Goal: Transaction & Acquisition: Obtain resource

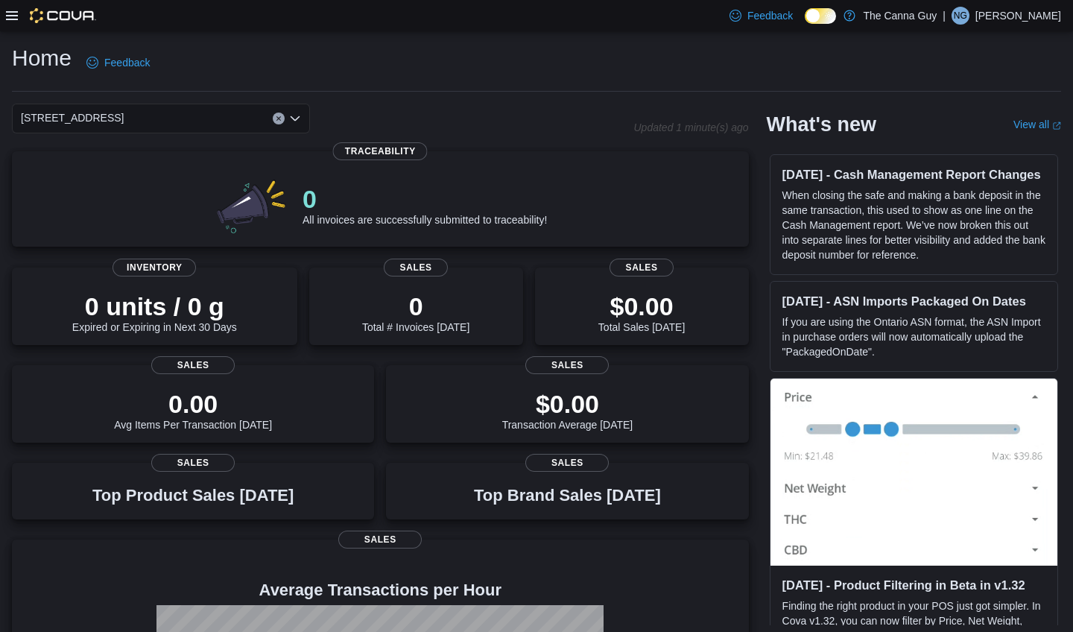
click at [13, 15] on icon at bounding box center [12, 16] width 12 height 12
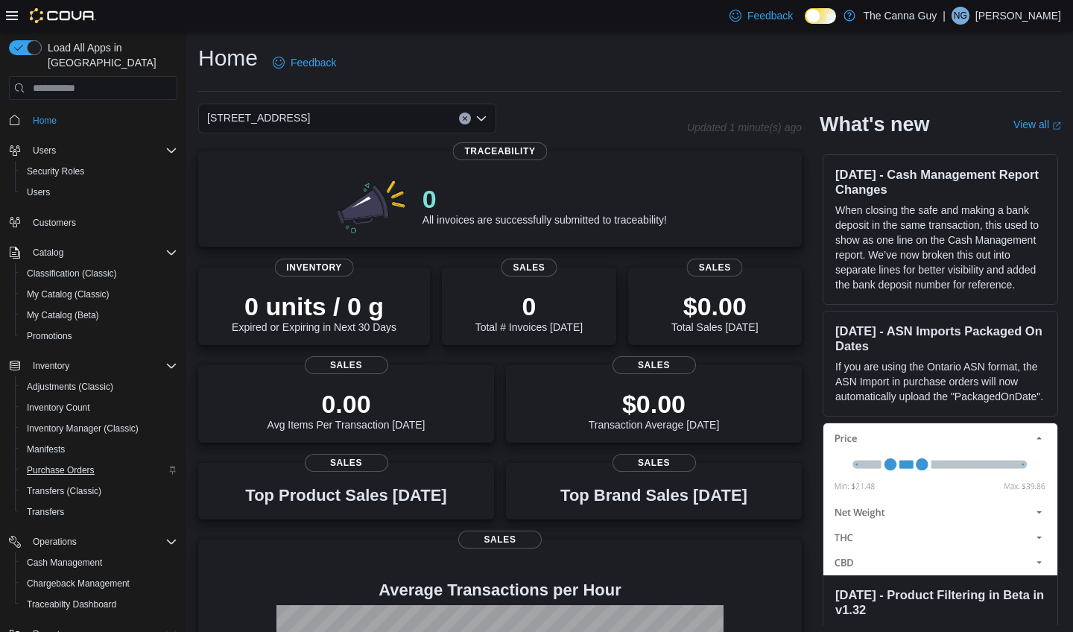
click at [51, 464] on span "Purchase Orders" at bounding box center [61, 470] width 68 height 12
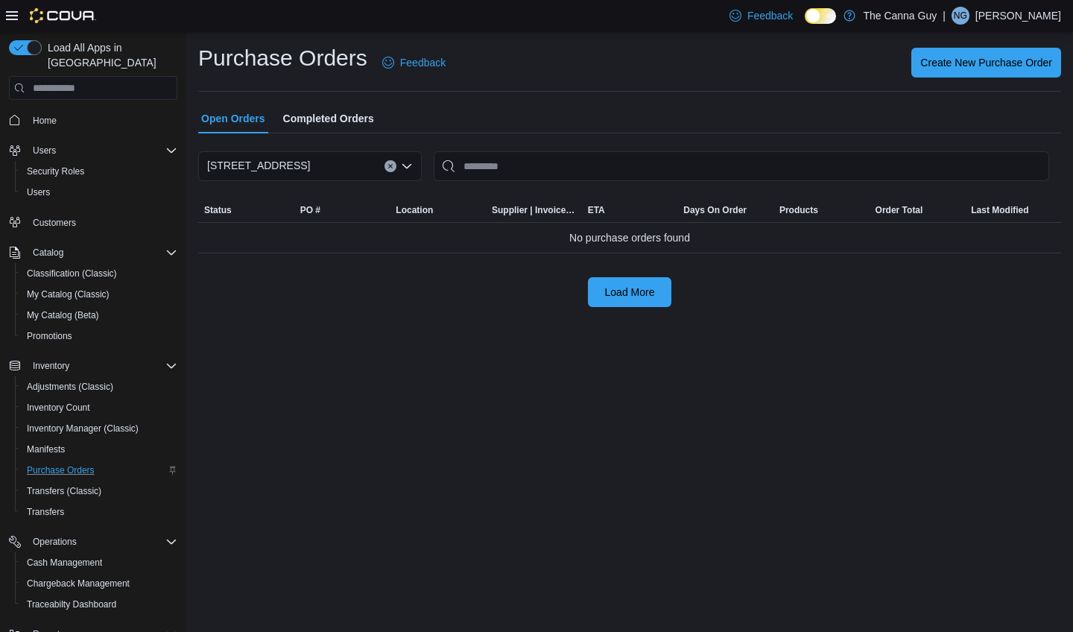
click at [356, 121] on span "Completed Orders" at bounding box center [328, 119] width 91 height 30
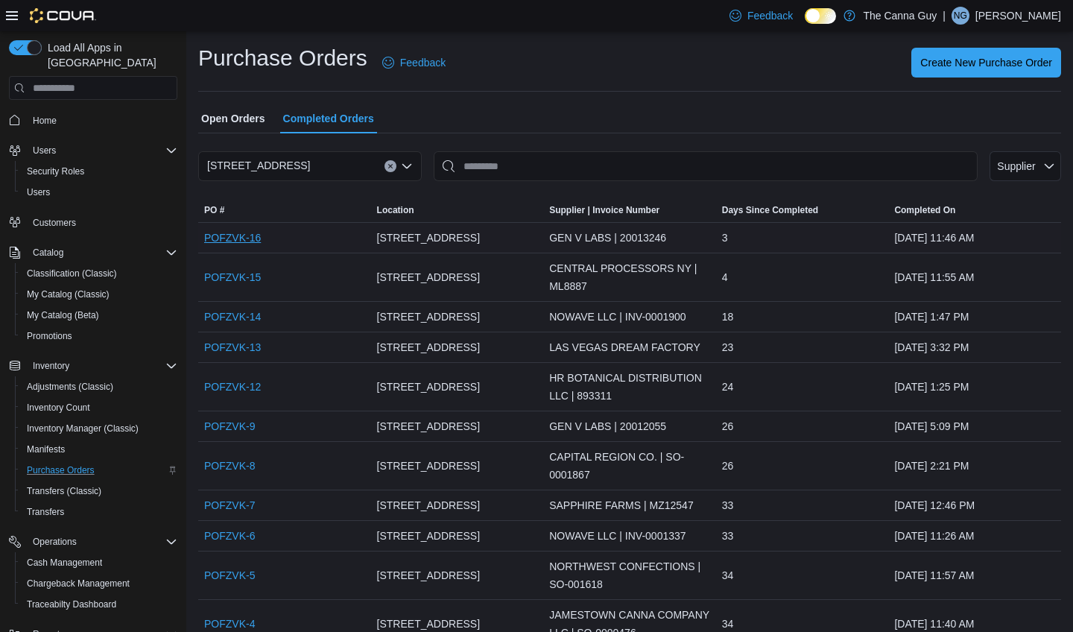
click at [248, 243] on link "POFZVK-16" at bounding box center [232, 238] width 57 height 18
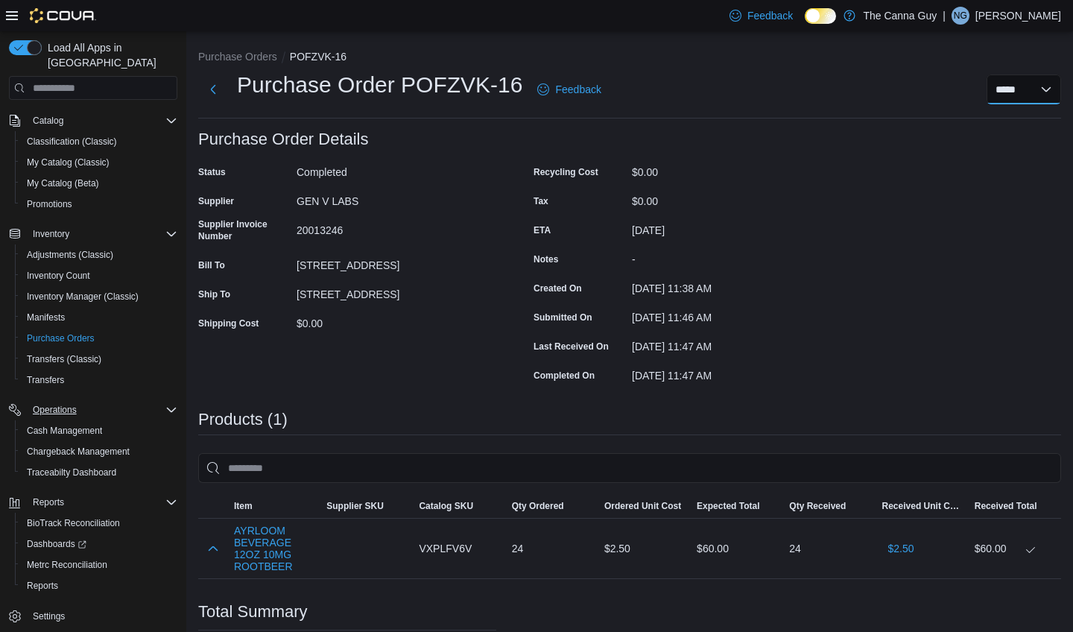
scroll to position [132, 0]
click at [58, 611] on span "Settings" at bounding box center [49, 617] width 32 height 12
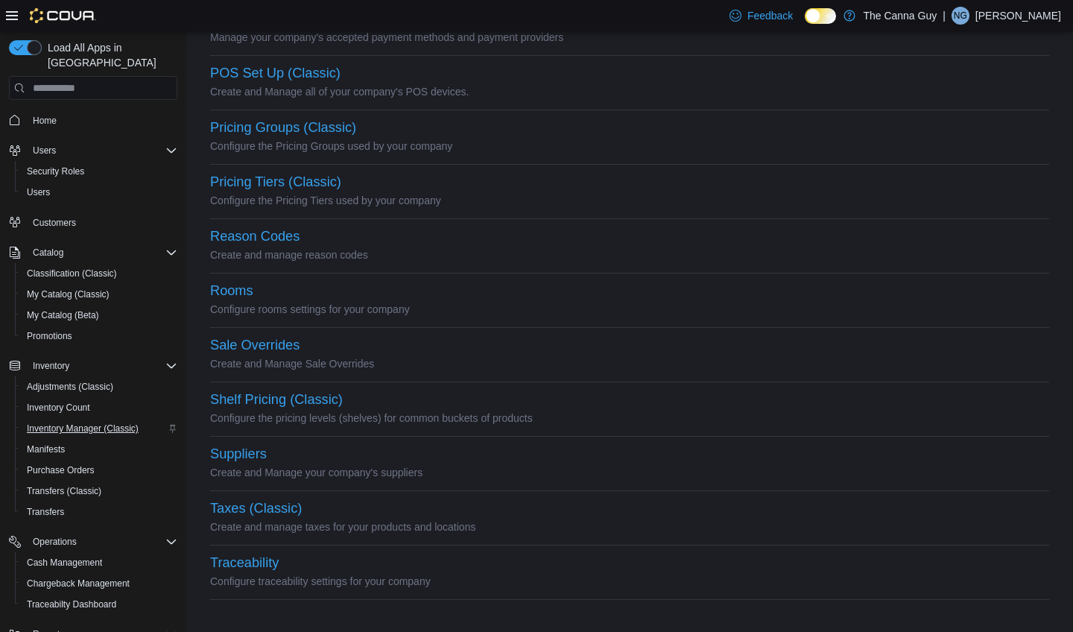
click at [110, 423] on span "Inventory Manager (Classic)" at bounding box center [83, 429] width 112 height 12
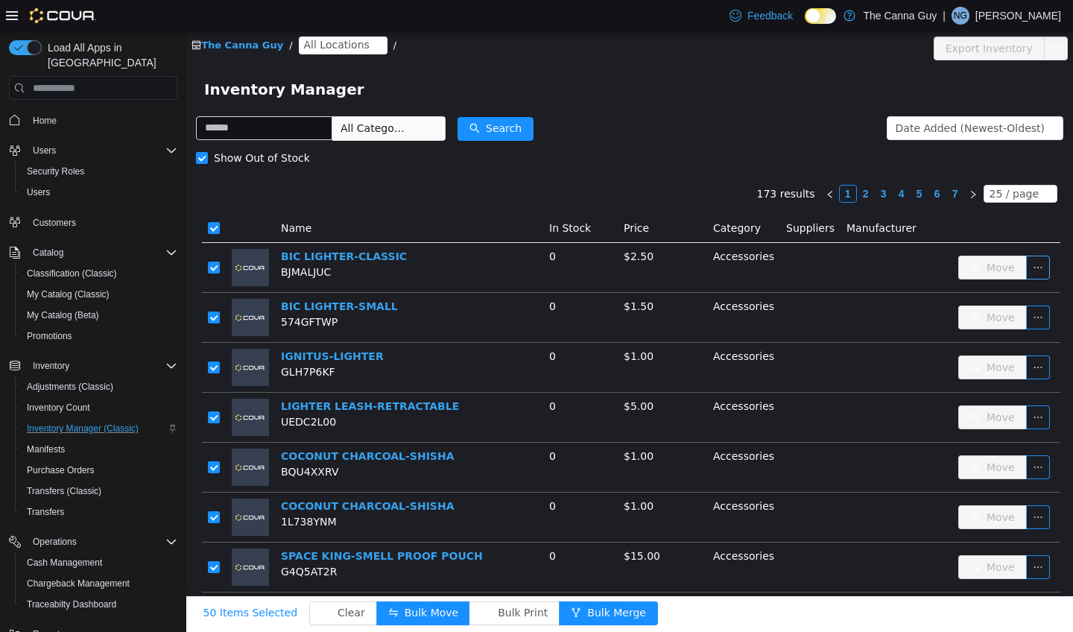
click at [1038, 272] on button "button" at bounding box center [1039, 268] width 24 height 24
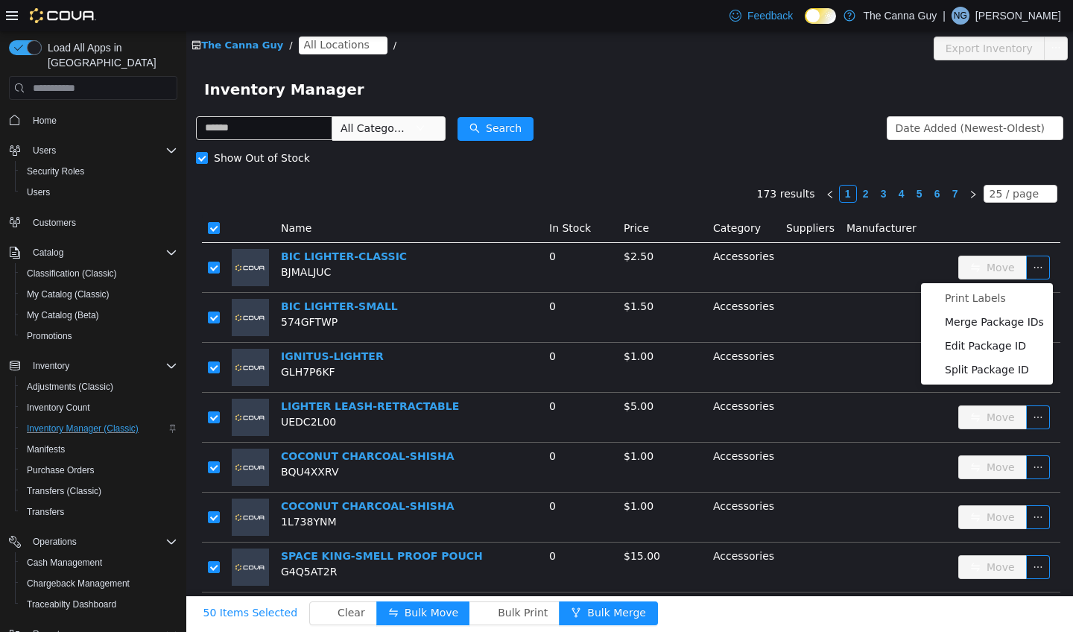
click at [674, 141] on form "All Categories Date Added (Newest-Oldest) Search Show Out of Stock" at bounding box center [630, 143] width 868 height 60
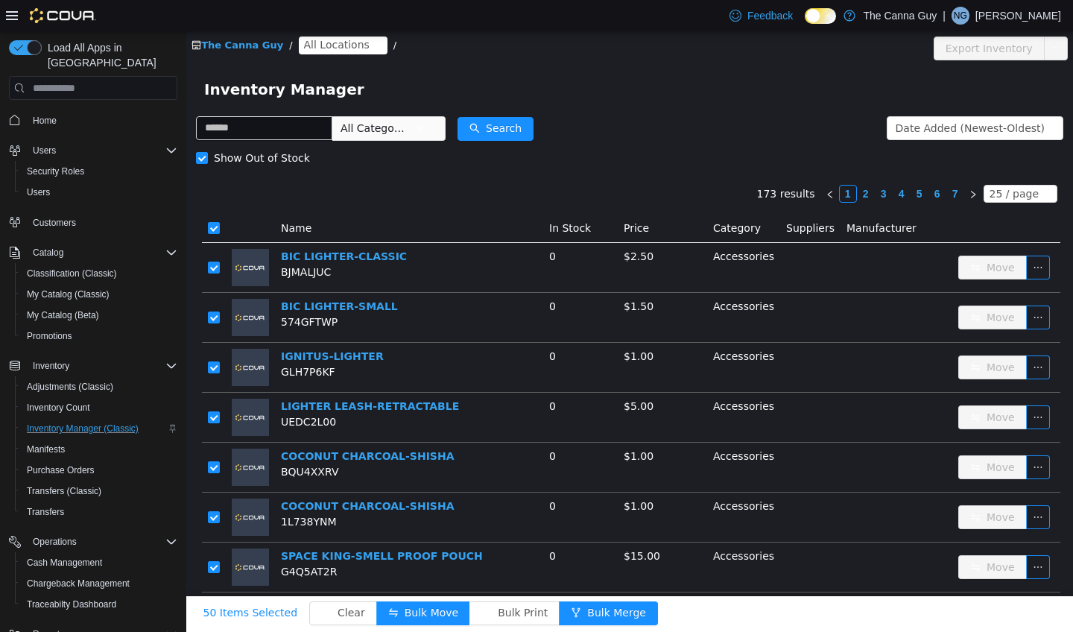
click at [409, 133] on span "All Categories" at bounding box center [375, 128] width 68 height 15
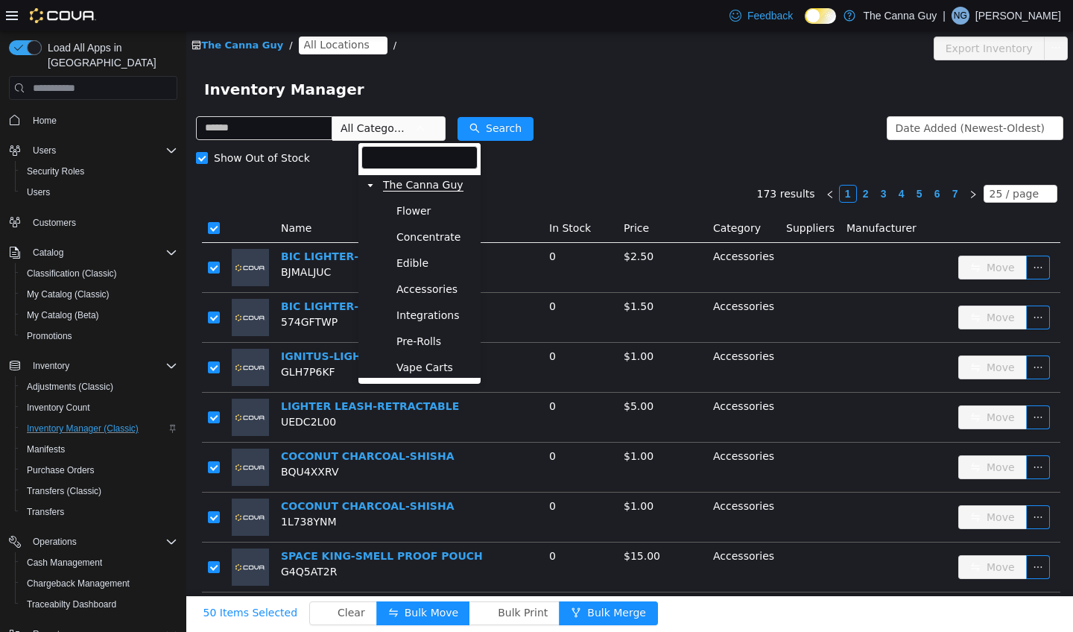
click at [450, 189] on span "The Canna Guy" at bounding box center [423, 185] width 81 height 13
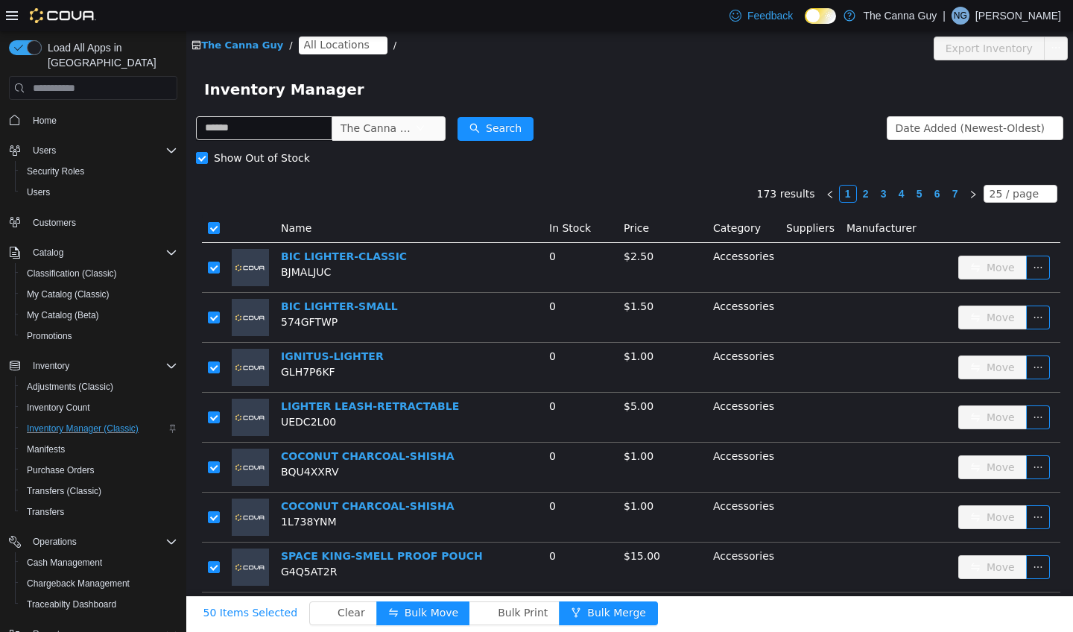
click at [253, 44] on link "The Canna Guy" at bounding box center [238, 45] width 92 height 11
click at [89, 423] on span "Inventory Manager (Classic)" at bounding box center [83, 429] width 112 height 12
click at [77, 402] on span "Inventory Count" at bounding box center [58, 408] width 63 height 12
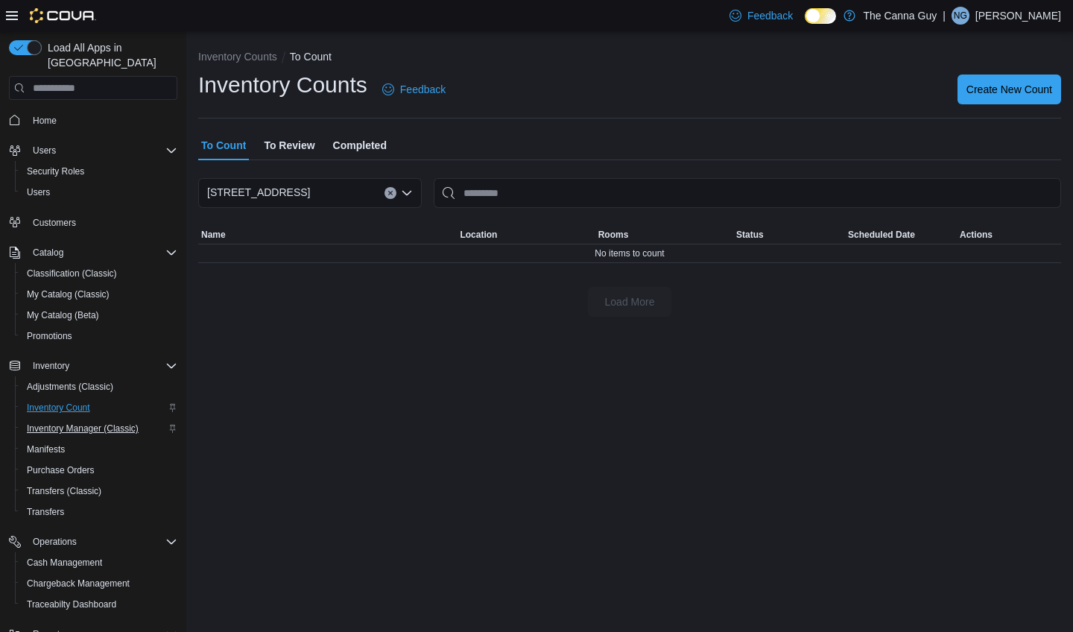
click at [92, 423] on span "Inventory Manager (Classic)" at bounding box center [83, 429] width 112 height 12
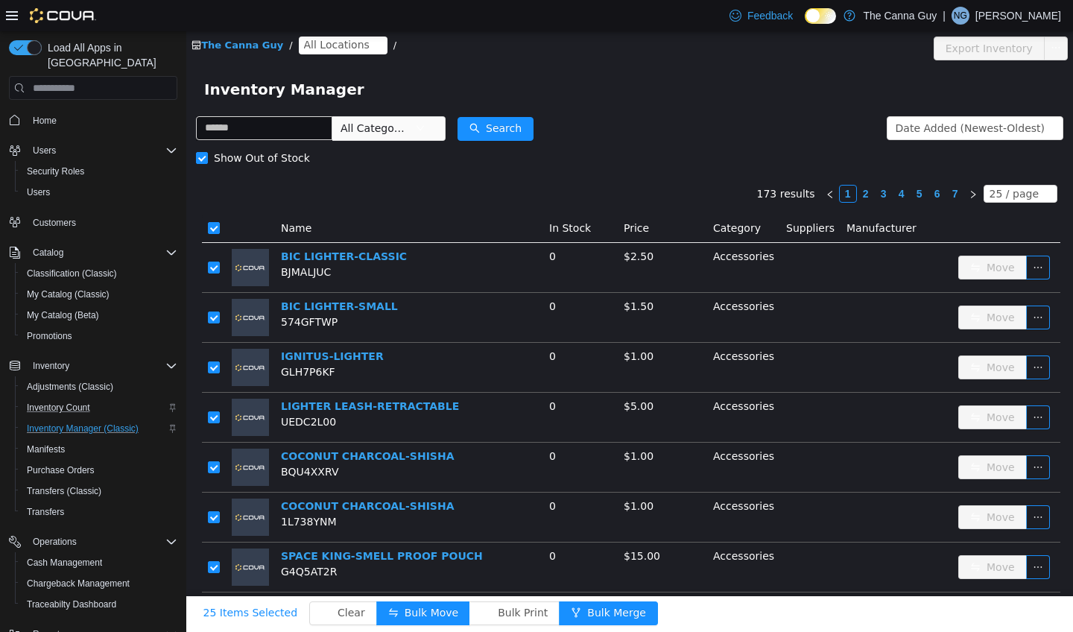
click at [170, 628] on icon "Complex example" at bounding box center [171, 634] width 12 height 12
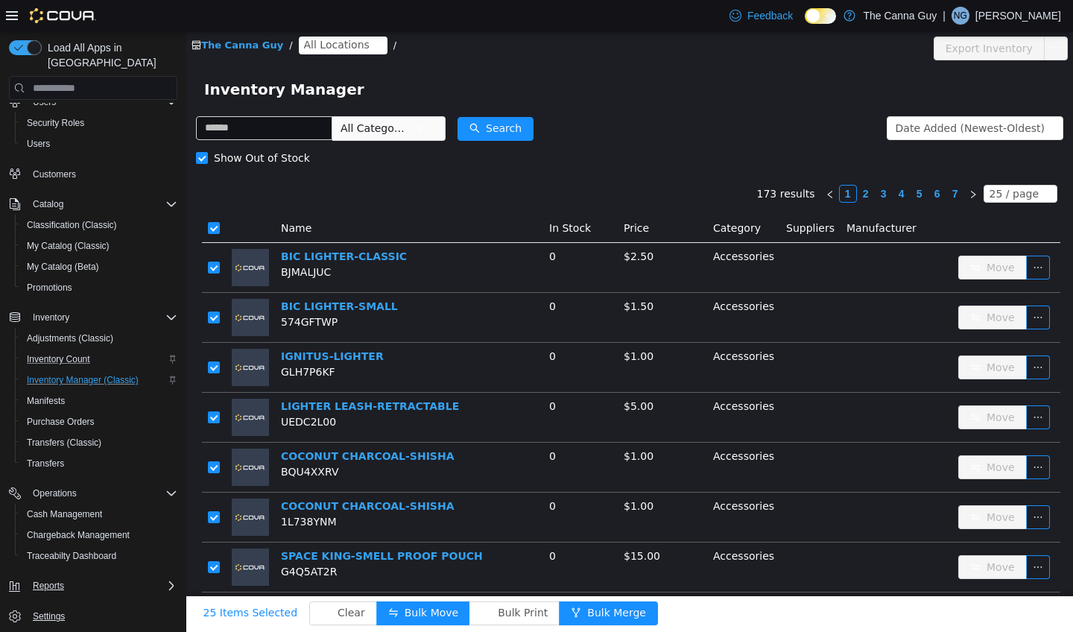
scroll to position [48, 0]
click at [36, 580] on span "Reports" at bounding box center [48, 586] width 31 height 12
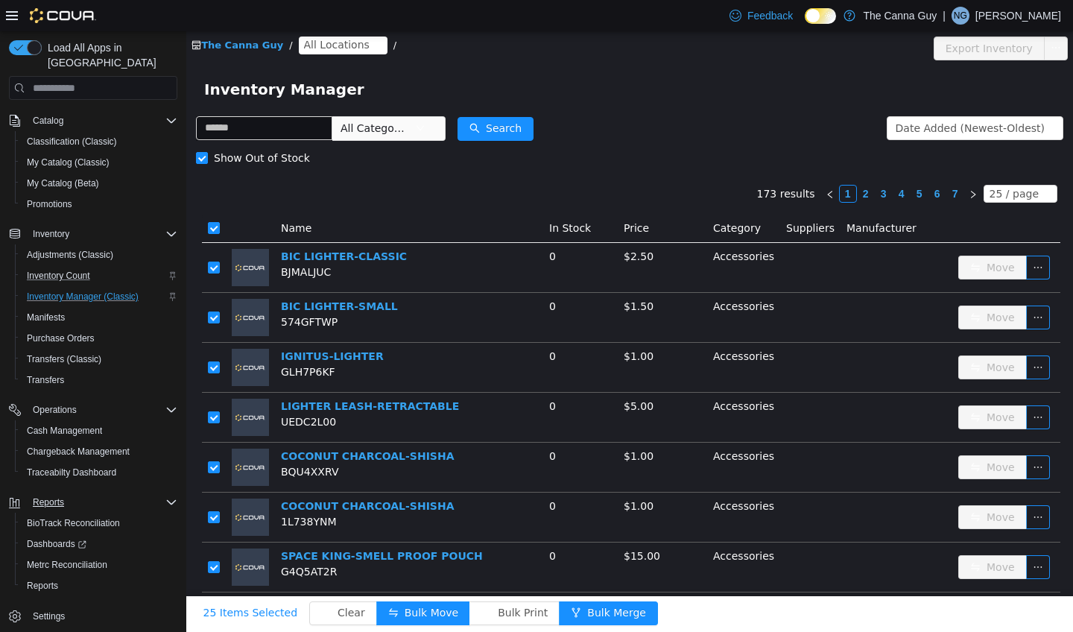
scroll to position [132, 0]
click at [49, 580] on span "Reports" at bounding box center [42, 586] width 31 height 12
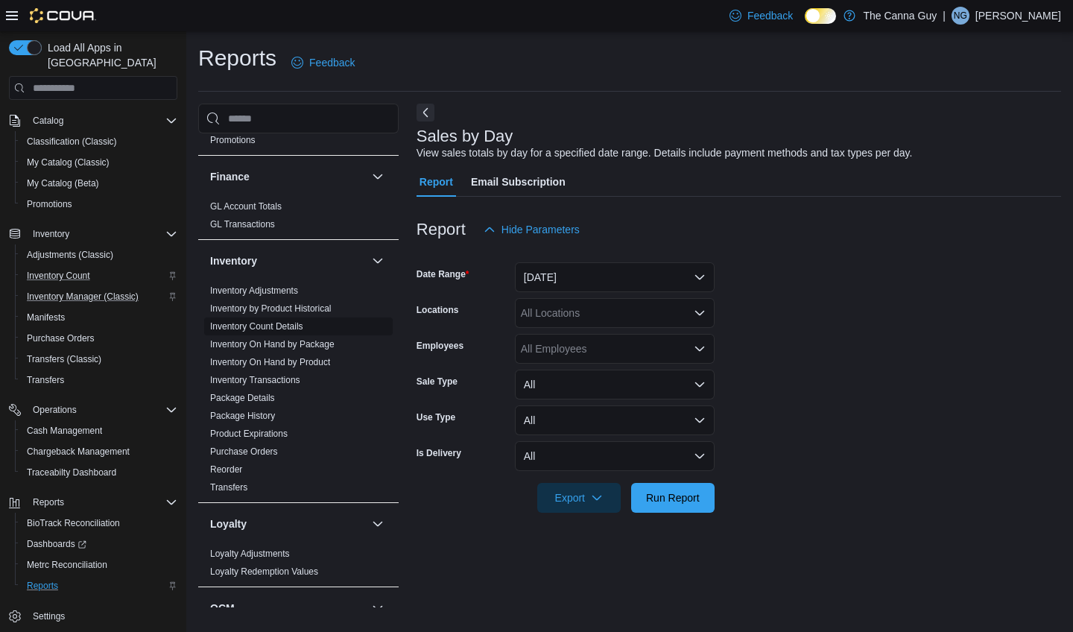
scroll to position [369, 0]
click at [287, 327] on link "Inventory Count Details" at bounding box center [256, 326] width 93 height 10
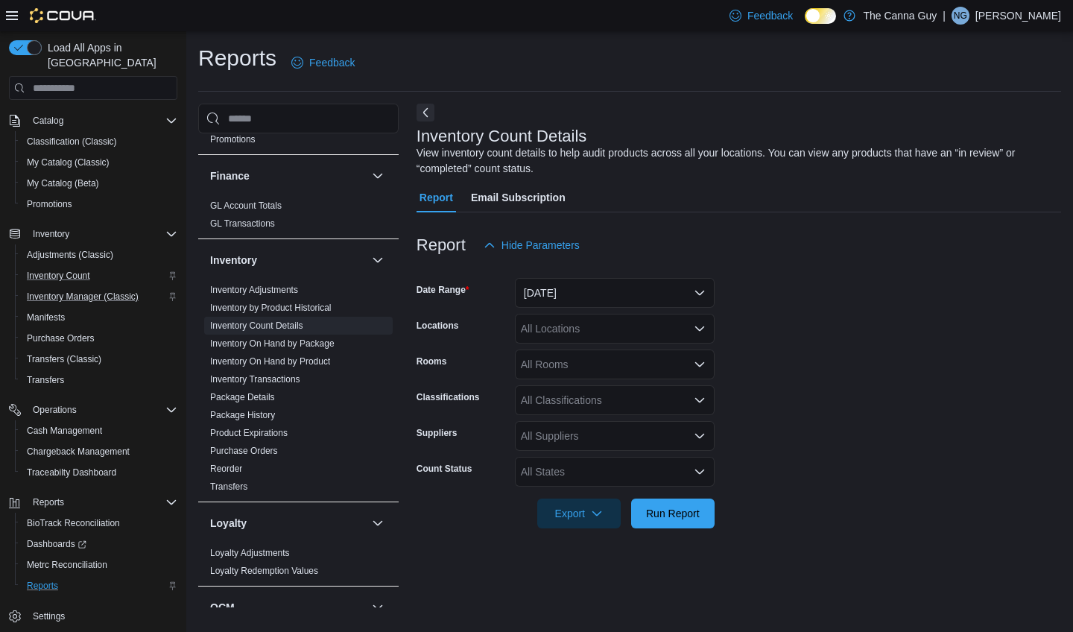
click at [696, 288] on button "[DATE]" at bounding box center [615, 293] width 200 height 30
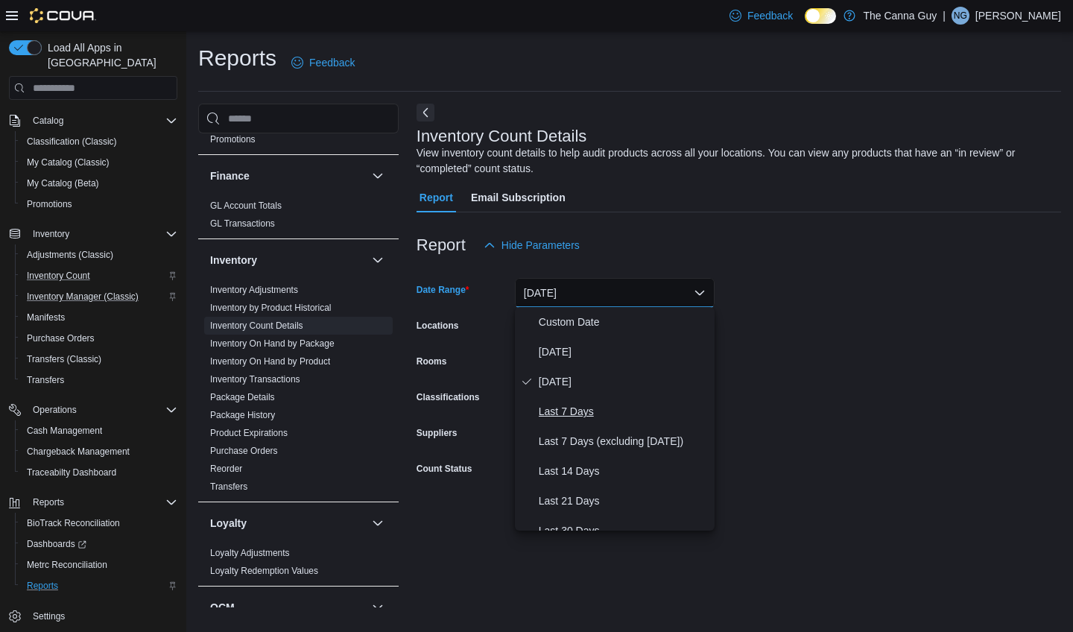
click at [598, 410] on span "Last 7 Days" at bounding box center [624, 412] width 170 height 18
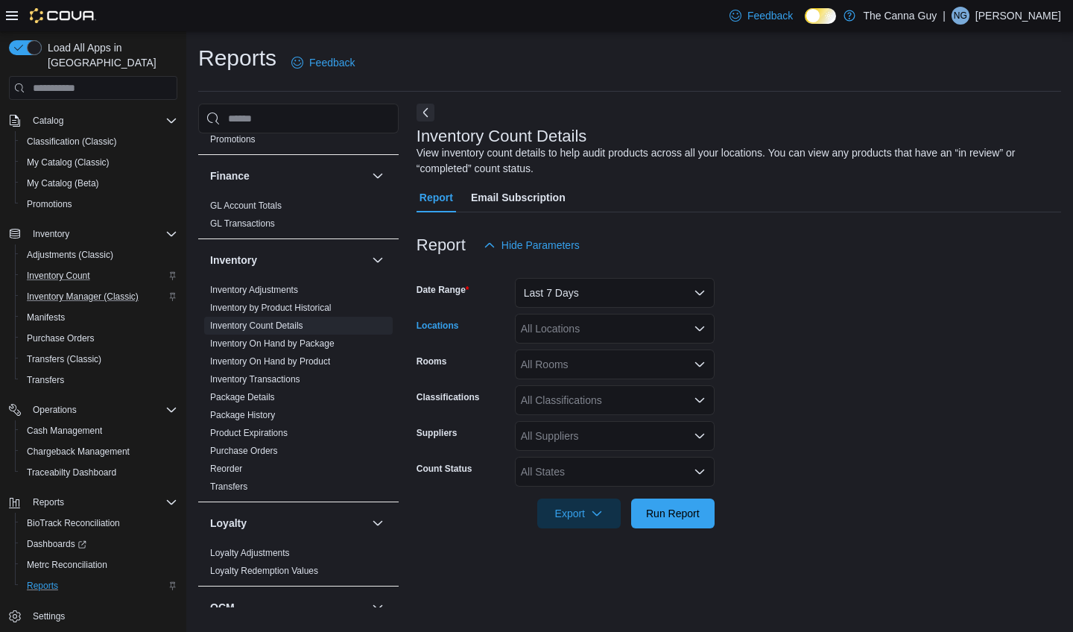
click at [702, 330] on icon "Open list of options" at bounding box center [700, 329] width 12 height 12
click at [607, 379] on span "[STREET_ADDRESS]" at bounding box center [598, 375] width 103 height 15
click at [687, 518] on span "Run Report" at bounding box center [673, 512] width 54 height 15
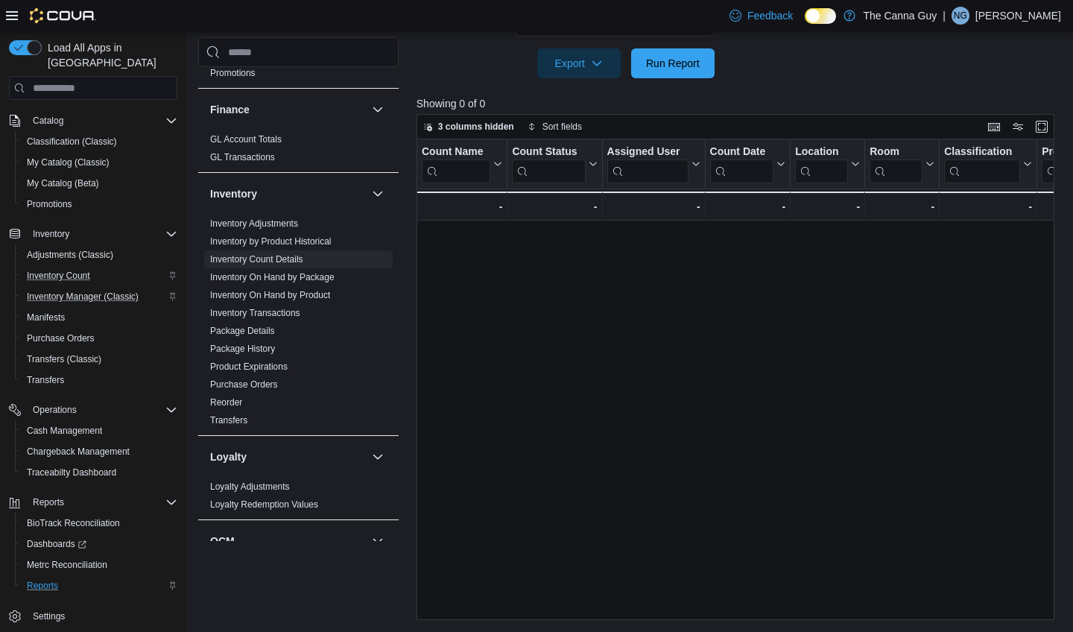
scroll to position [450, 0]
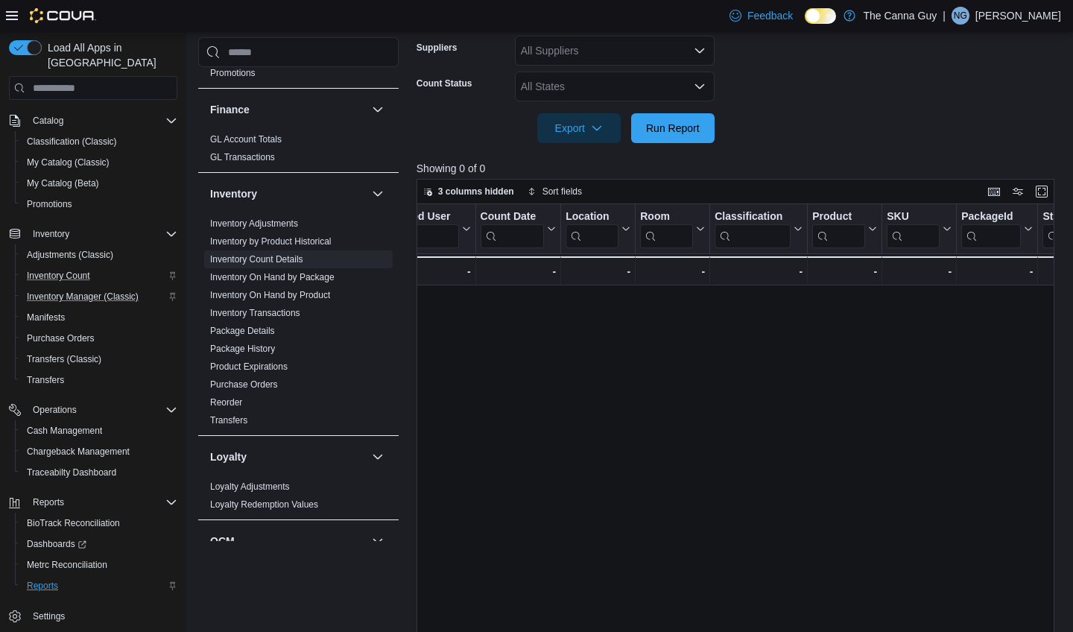
scroll to position [383, 0]
click at [596, 132] on icon "button" at bounding box center [597, 130] width 12 height 12
click at [772, 150] on div at bounding box center [739, 154] width 645 height 18
click at [289, 295] on link "Inventory On Hand by Product" at bounding box center [270, 295] width 120 height 10
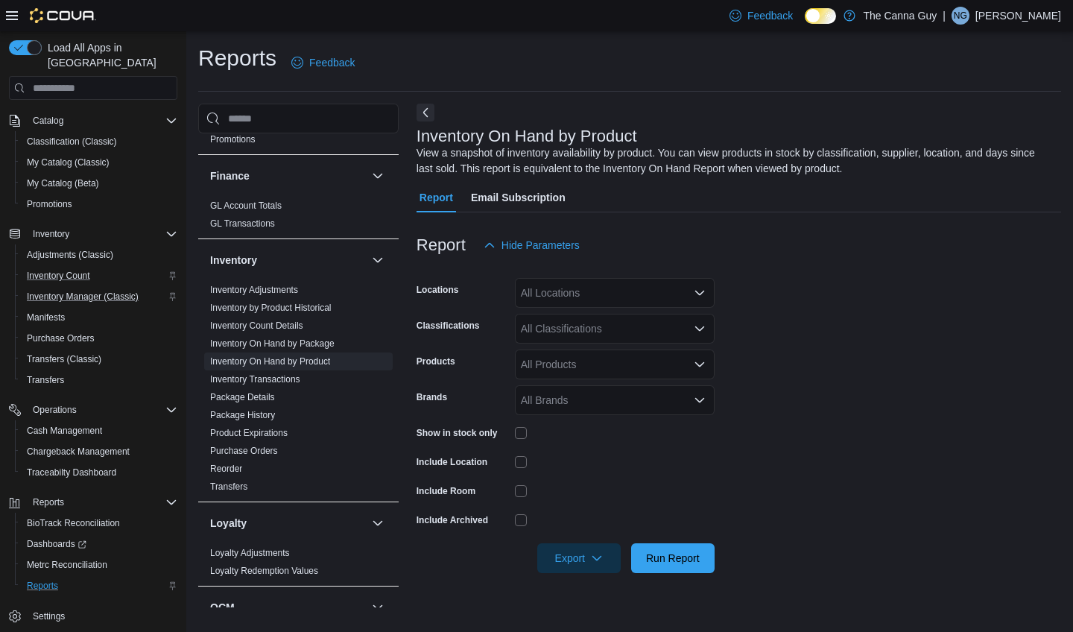
click at [693, 291] on div "All Locations" at bounding box center [615, 293] width 200 height 30
click at [611, 340] on span "[STREET_ADDRESS]" at bounding box center [598, 339] width 103 height 15
click at [764, 307] on form "Locations [STREET_ADDRESS] Selected. [STREET_ADDRESS]. Press Backspace to delet…" at bounding box center [739, 416] width 645 height 313
click at [697, 327] on icon "Open list of options" at bounding box center [700, 329] width 9 height 4
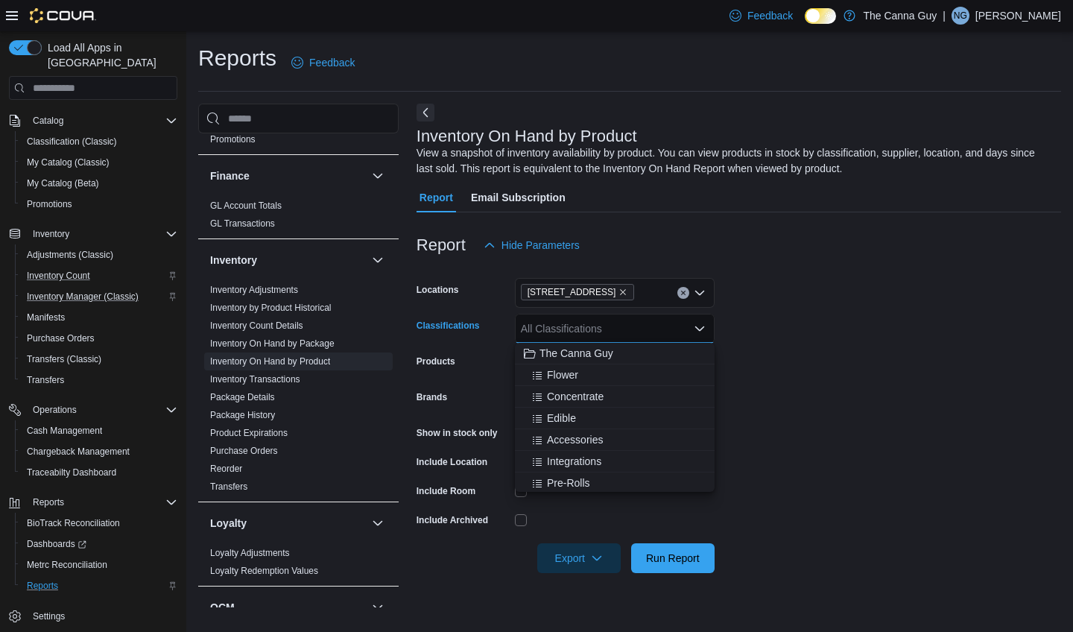
click at [778, 398] on form "Locations [STREET_ADDRESS] Classifications All Classifications Combo box. Selec…" at bounding box center [739, 416] width 645 height 313
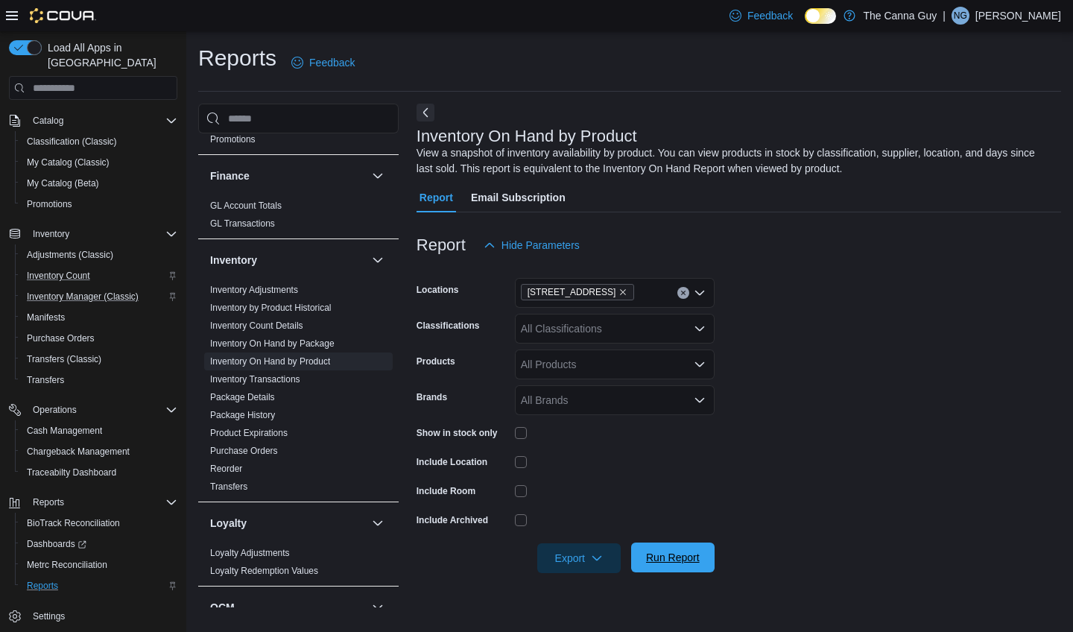
click at [687, 559] on span "Run Report" at bounding box center [673, 557] width 54 height 15
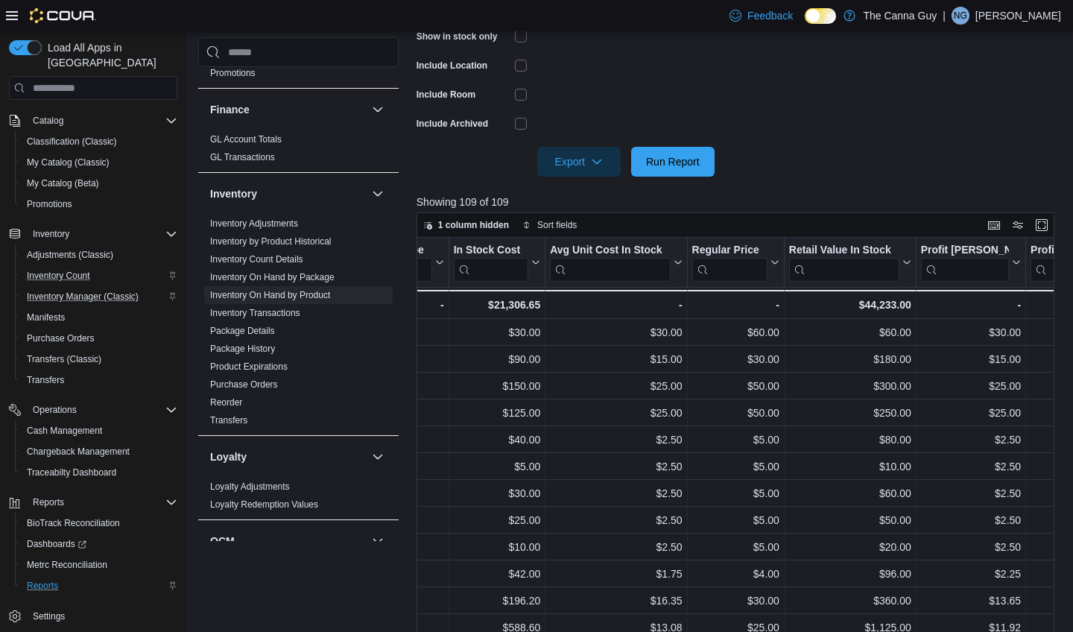
scroll to position [0, 1043]
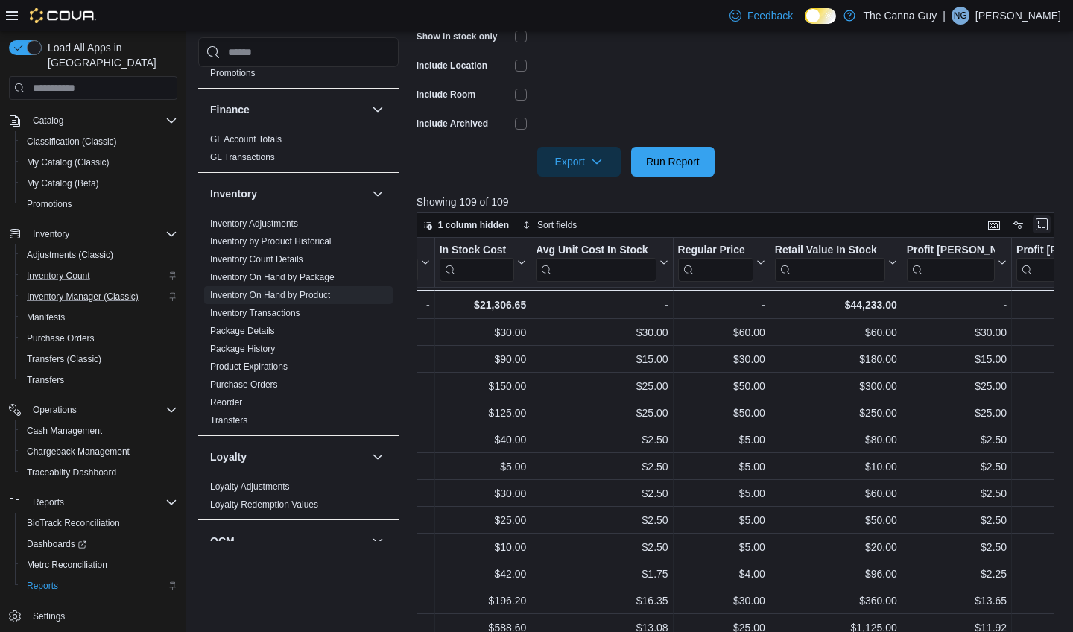
click at [1045, 223] on button "Enter fullscreen" at bounding box center [1042, 224] width 18 height 18
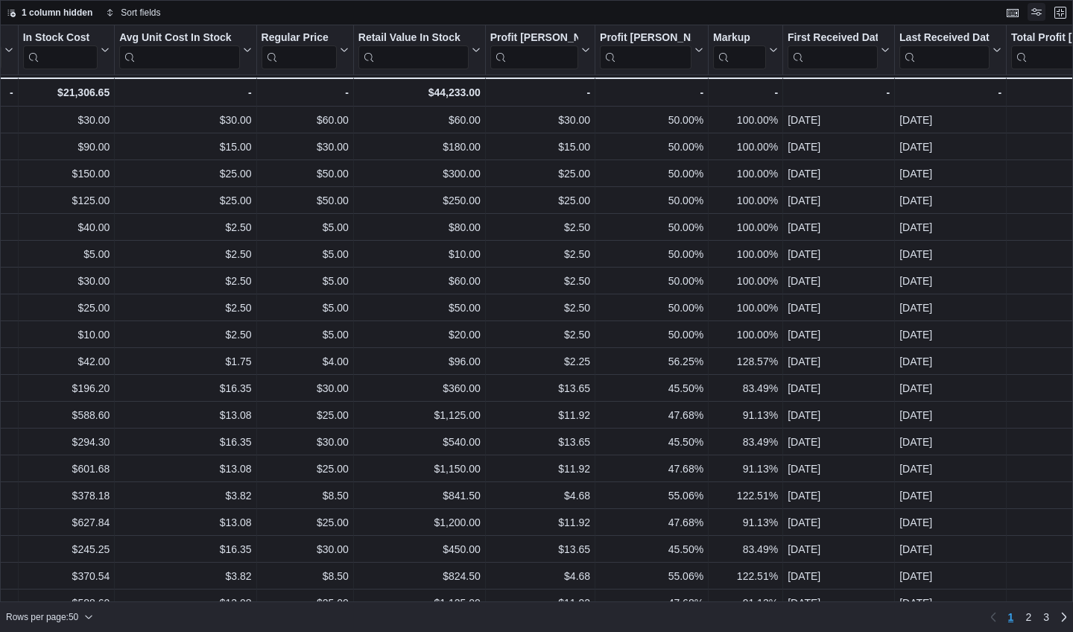
click at [1035, 17] on button "Display options" at bounding box center [1037, 12] width 18 height 18
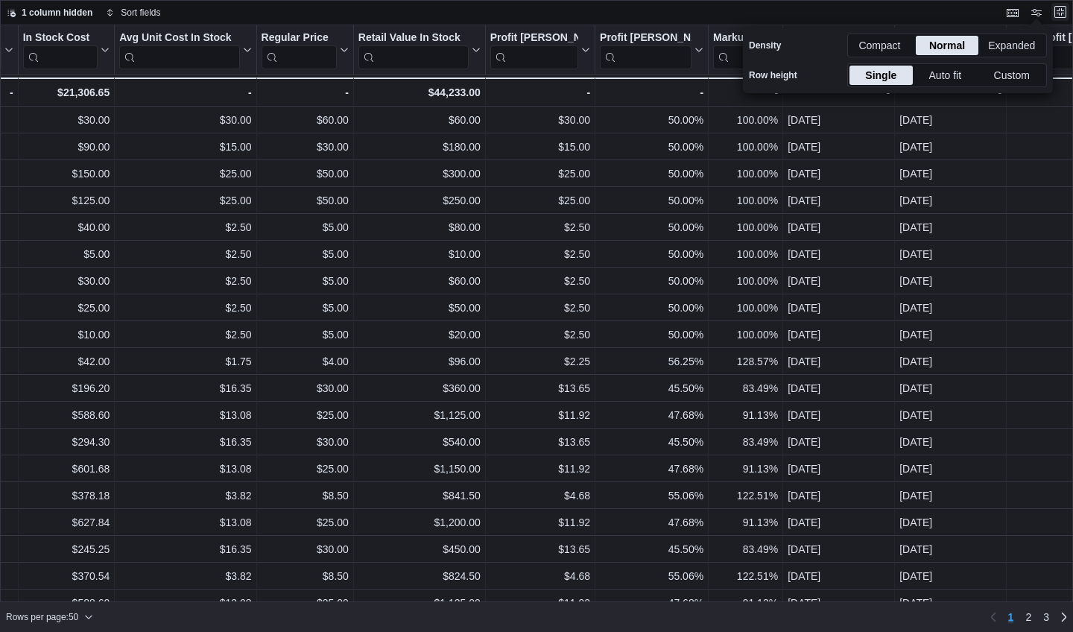
click at [1065, 14] on button "Exit fullscreen" at bounding box center [1061, 12] width 18 height 18
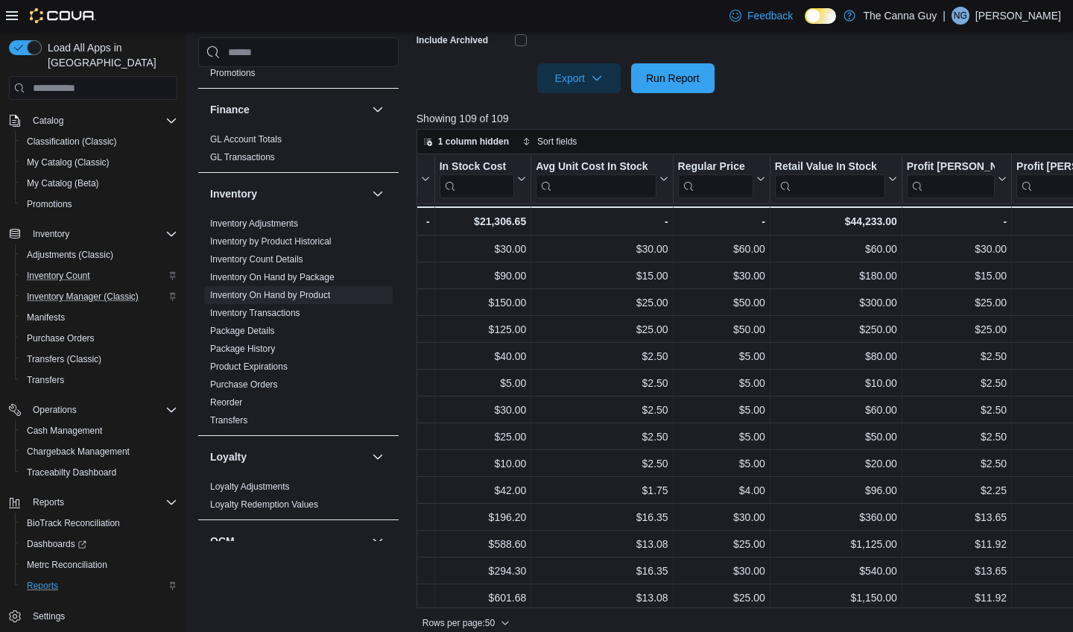
scroll to position [453, 0]
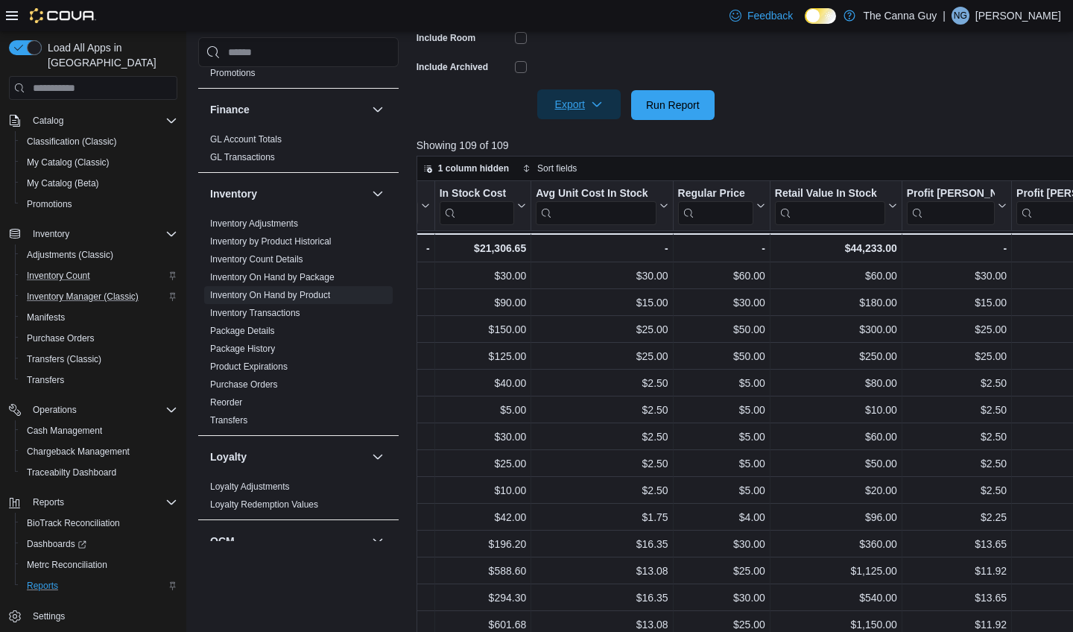
click at [594, 107] on icon "button" at bounding box center [597, 104] width 12 height 12
click at [593, 134] on span "Export to Excel" at bounding box center [581, 134] width 67 height 12
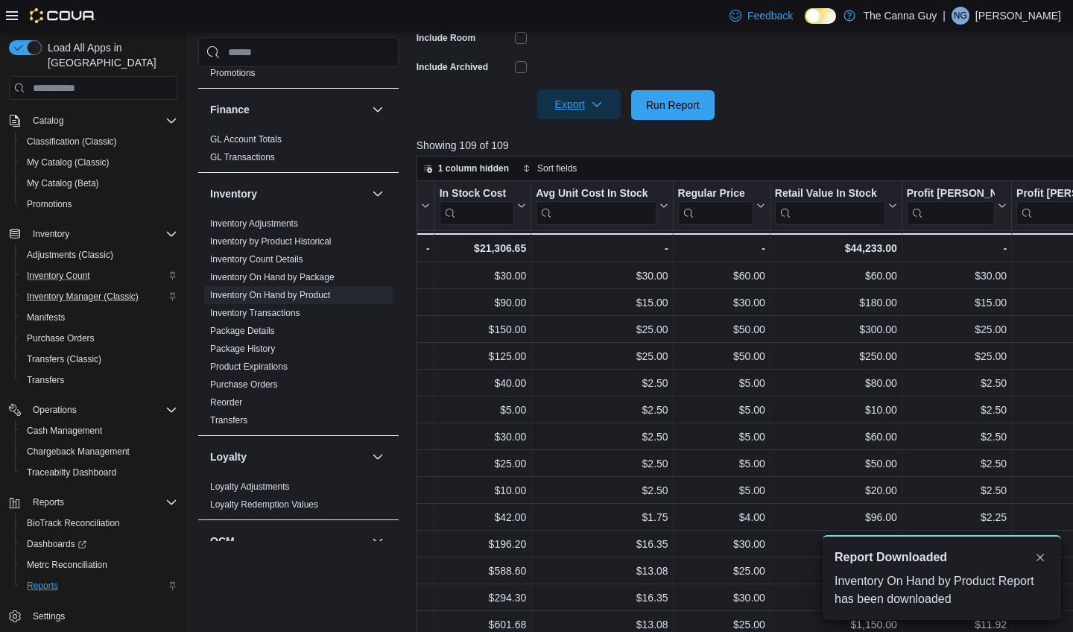
scroll to position [0, 0]
click at [972, 596] on div "Inventory On Hand by Product Report has been downloaded" at bounding box center [942, 591] width 215 height 36
click at [980, 585] on div "Inventory On Hand by Product Report has been downloaded" at bounding box center [942, 591] width 215 height 36
